Goal: Navigation & Orientation: Go to known website

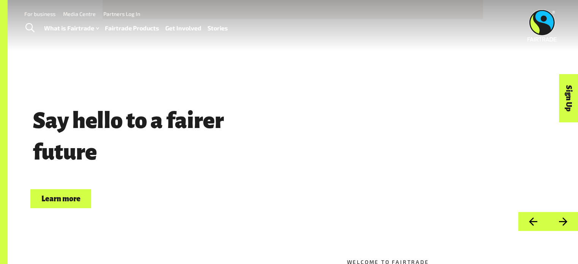
click at [84, 14] on link "Media Centre" at bounding box center [79, 14] width 33 height 6
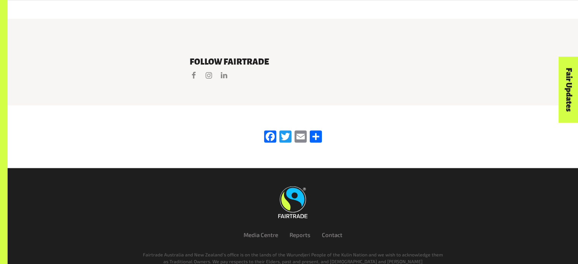
scroll to position [1405, 0]
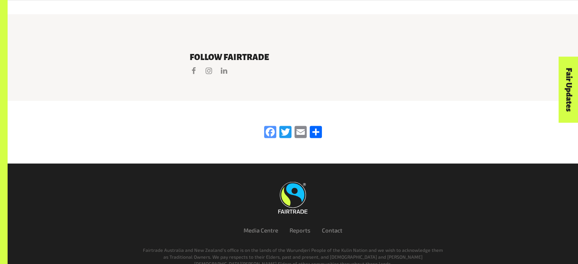
click at [272, 126] on link "Facebook" at bounding box center [269, 132] width 15 height 13
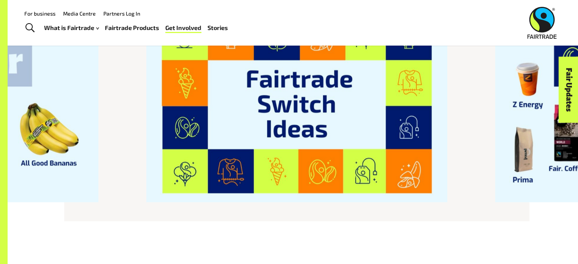
scroll to position [911, 0]
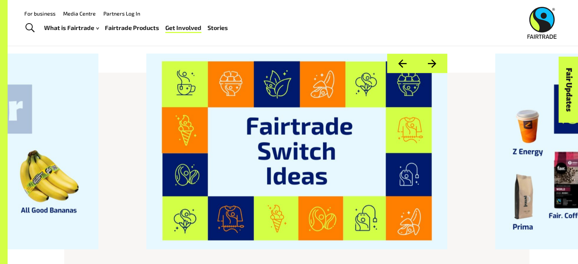
click at [430, 54] on button "Next" at bounding box center [432, 63] width 30 height 19
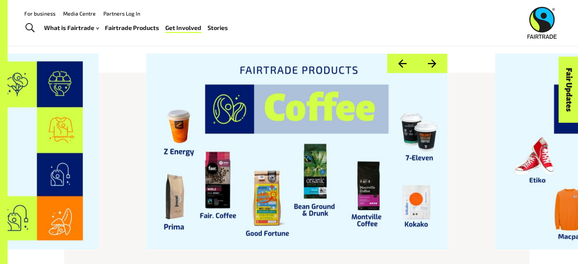
click at [431, 54] on button "Next" at bounding box center [432, 63] width 30 height 19
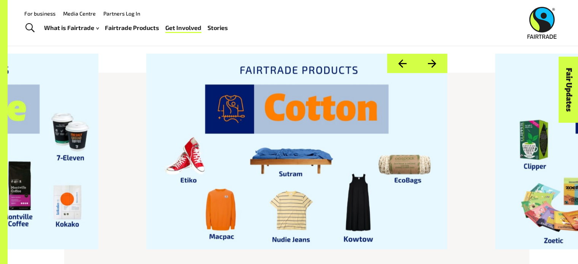
click at [431, 54] on button "Next" at bounding box center [432, 63] width 30 height 19
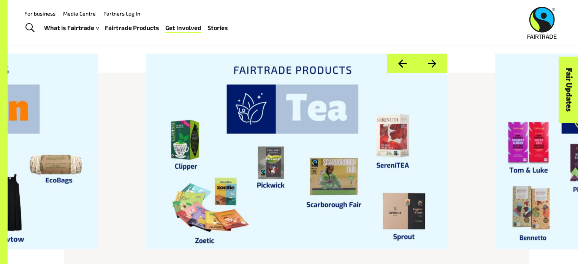
click at [431, 54] on button "Next" at bounding box center [432, 63] width 30 height 19
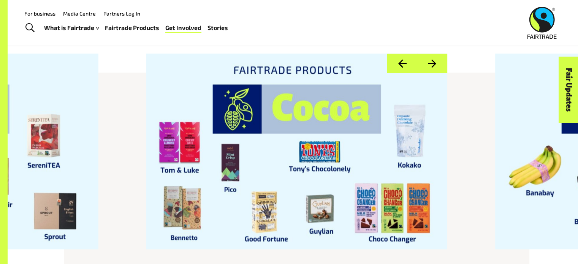
click at [431, 54] on button "Next" at bounding box center [432, 63] width 30 height 19
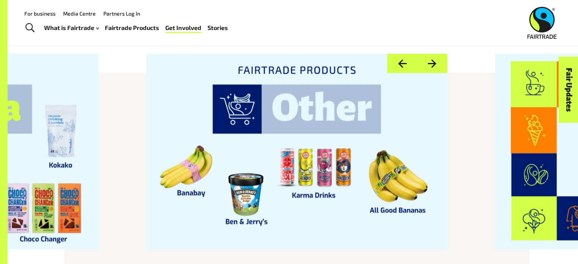
click at [431, 54] on button "Next" at bounding box center [432, 63] width 30 height 19
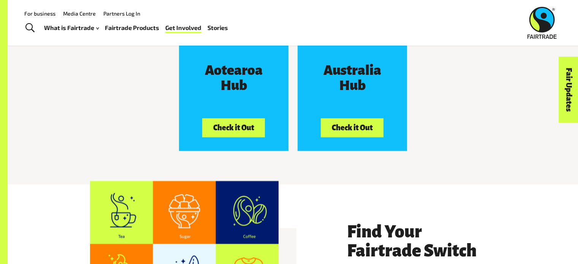
scroll to position [1215, 0]
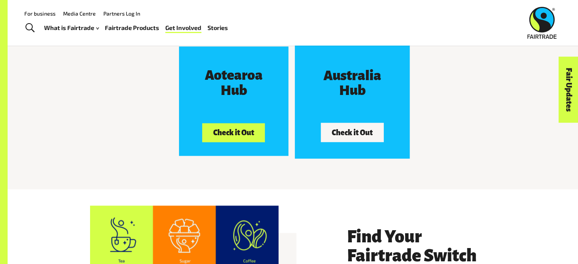
click at [368, 123] on button "Check it Out" at bounding box center [352, 132] width 63 height 19
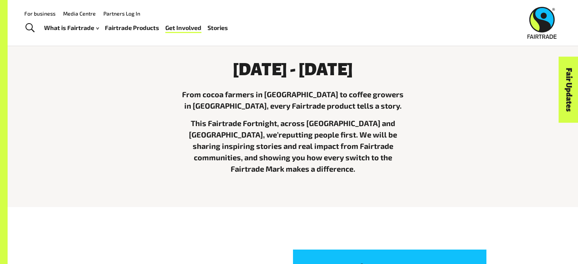
scroll to position [0, 0]
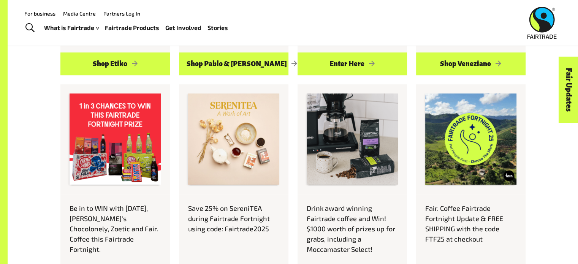
scroll to position [418, 0]
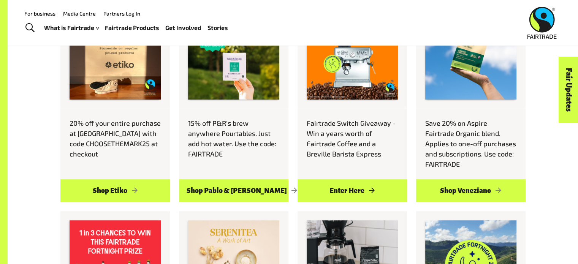
click at [362, 187] on link "Enter Here" at bounding box center [351, 190] width 109 height 23
